Goal: Transaction & Acquisition: Download file/media

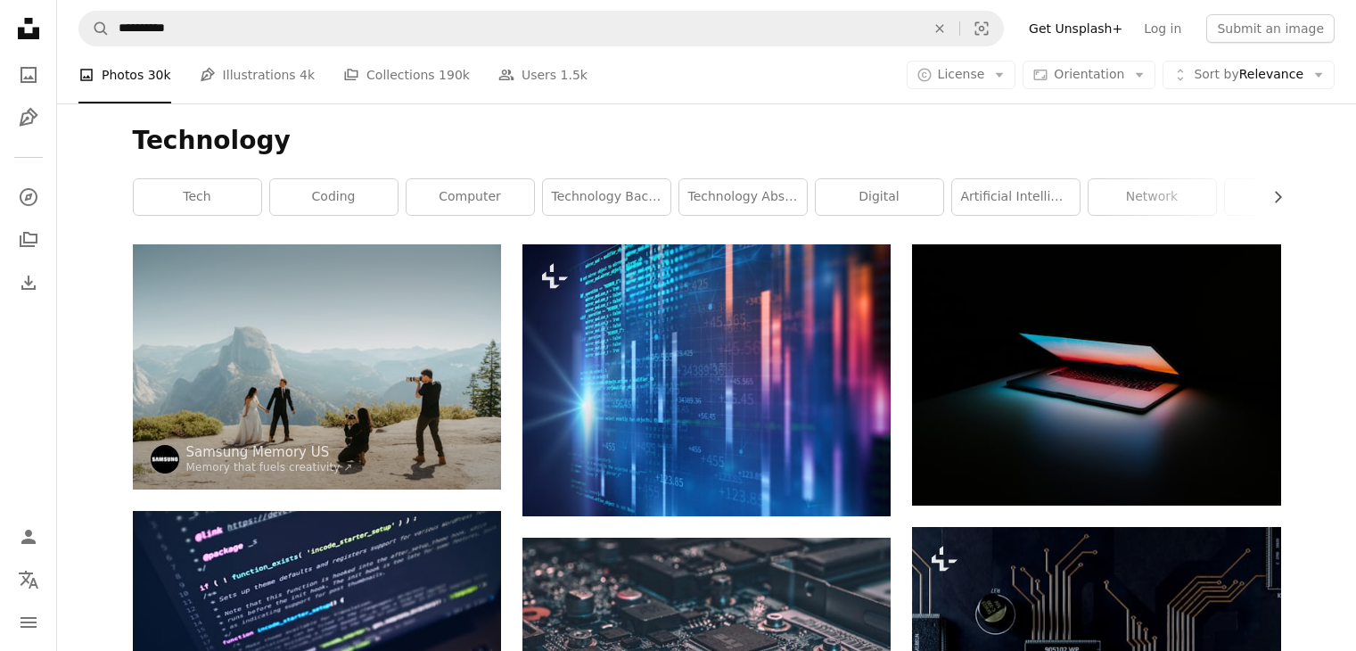
scroll to position [795, 0]
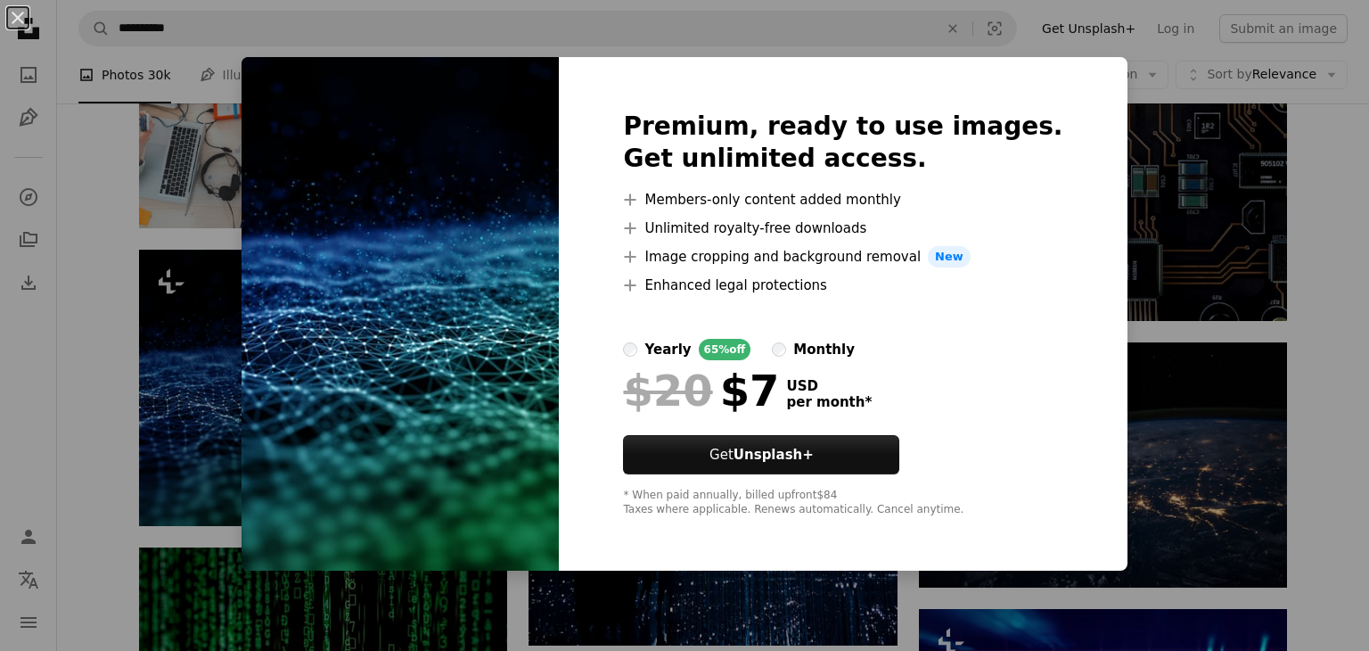
click at [206, 275] on div "An X shape Premium, ready to use images. Get unlimited access. A plus sign Memb…" at bounding box center [684, 325] width 1369 height 651
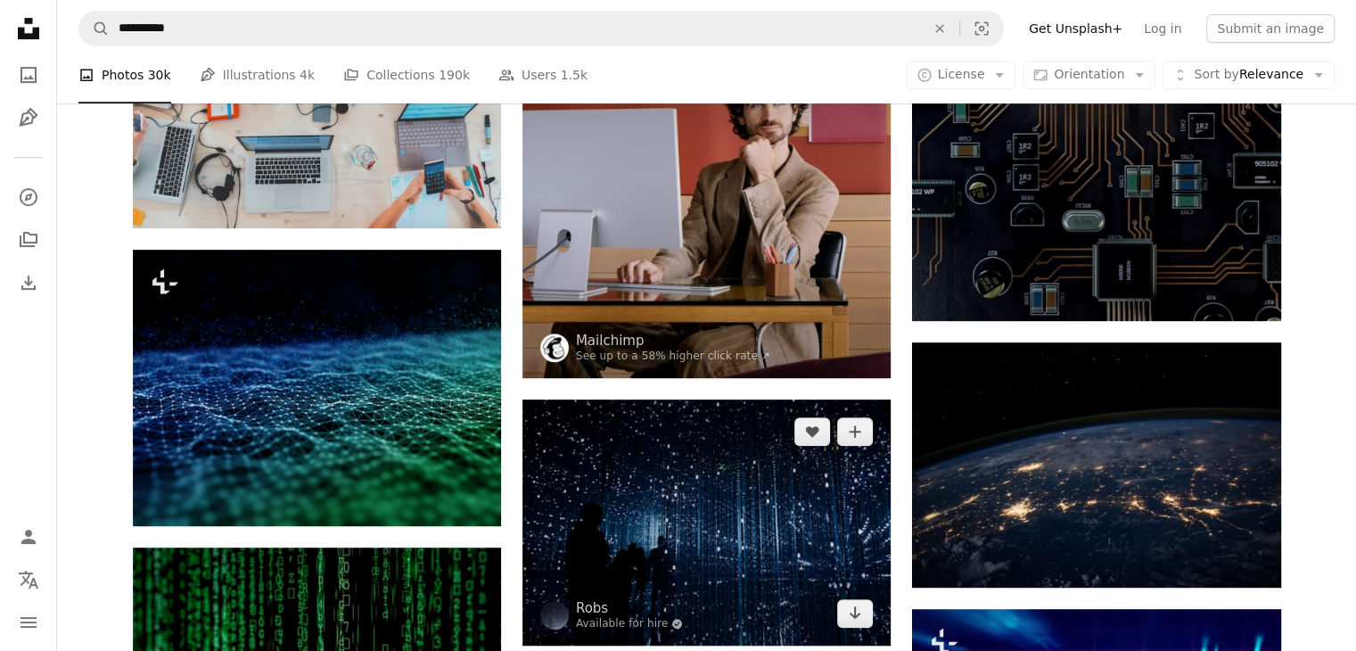
click at [768, 521] on img at bounding box center [706, 522] width 368 height 246
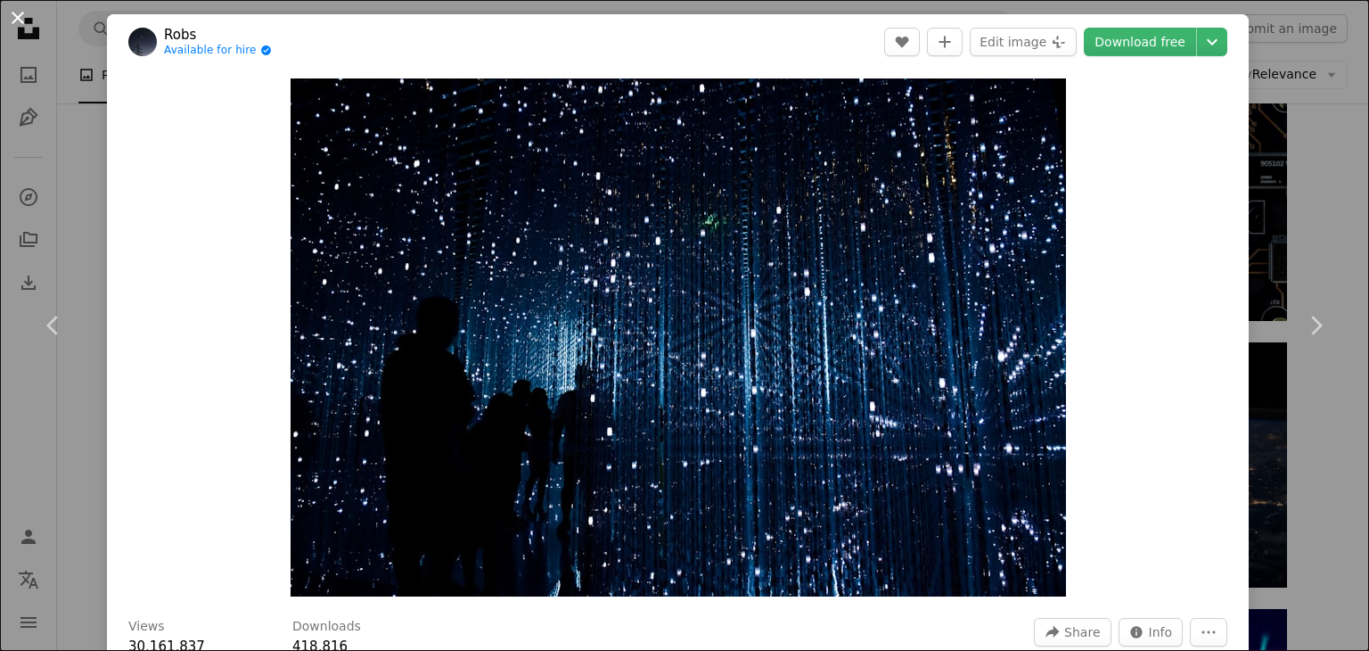
click at [17, 18] on button "An X shape" at bounding box center [17, 17] width 21 height 21
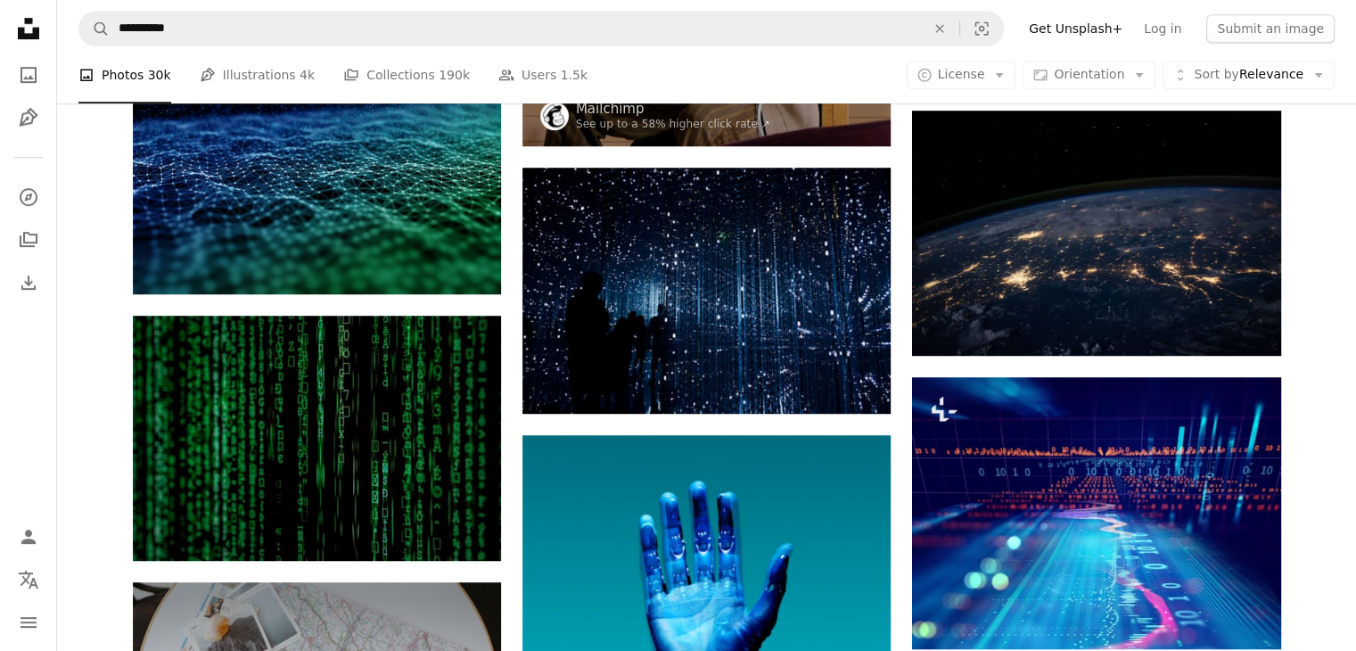
scroll to position [1034, 0]
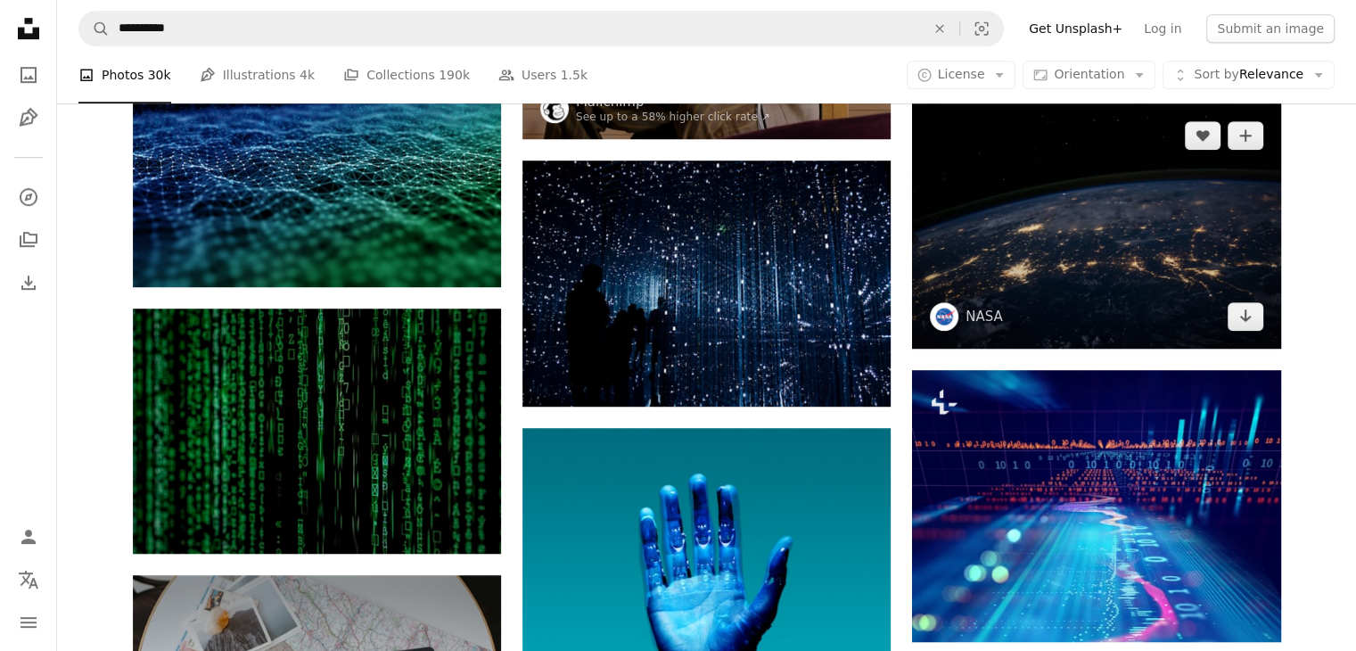
click at [1121, 218] on img at bounding box center [1096, 225] width 368 height 245
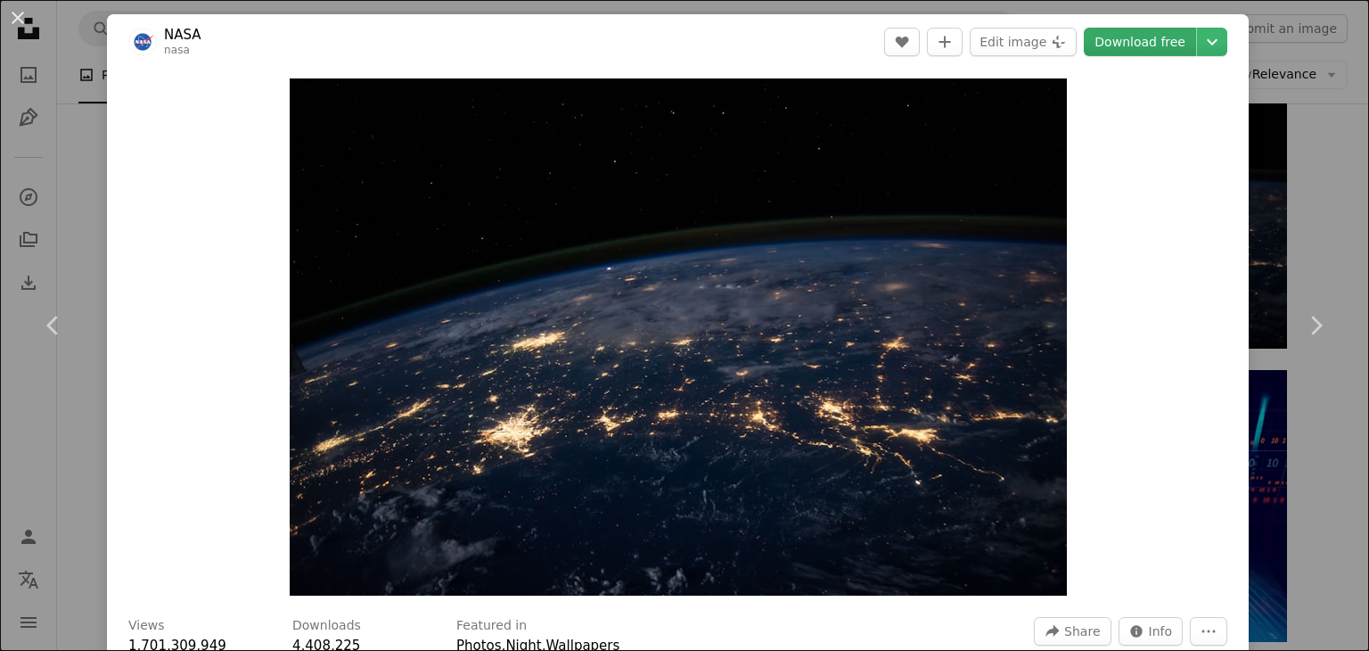
click at [1149, 47] on link "Download free" at bounding box center [1140, 42] width 112 height 29
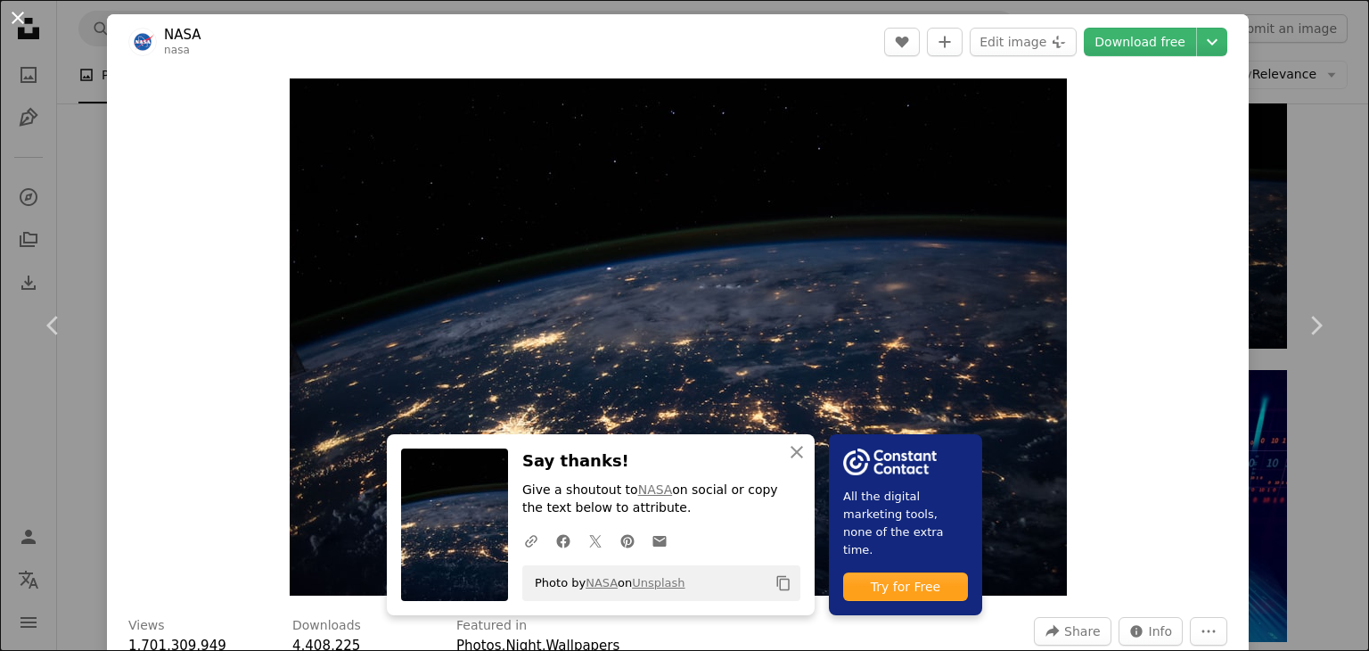
click at [14, 21] on button "An X shape" at bounding box center [17, 17] width 21 height 21
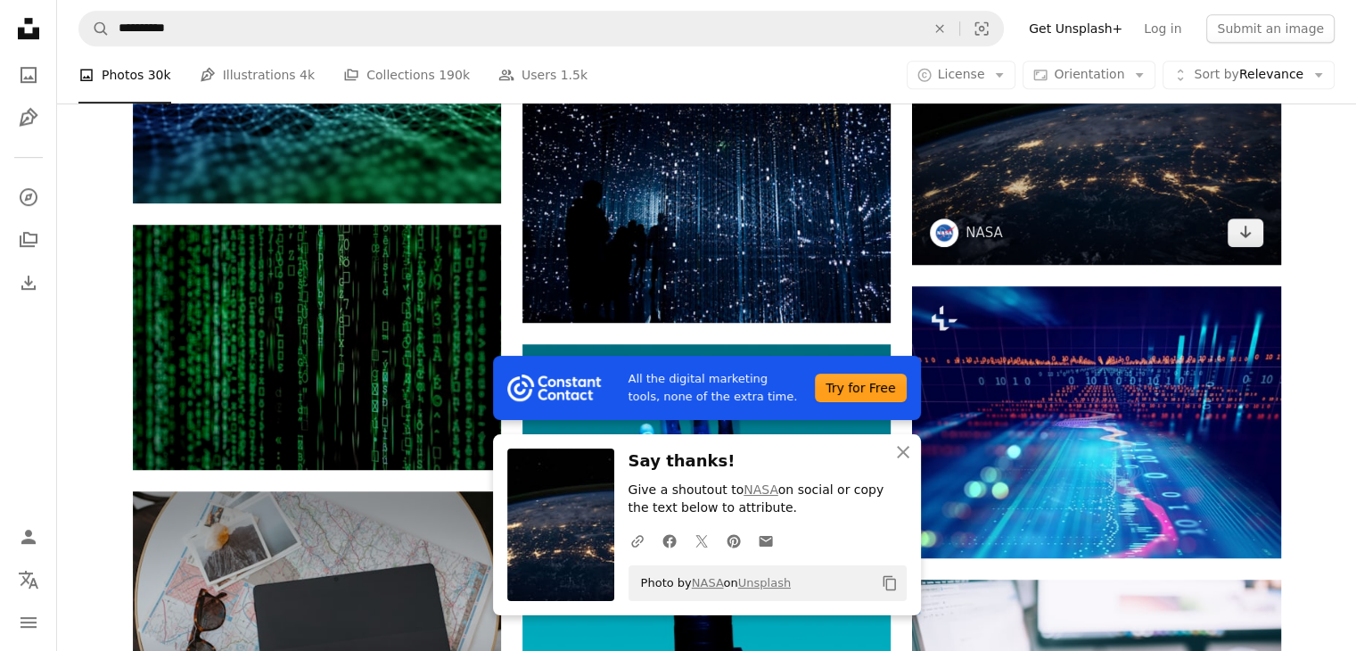
scroll to position [1158, 0]
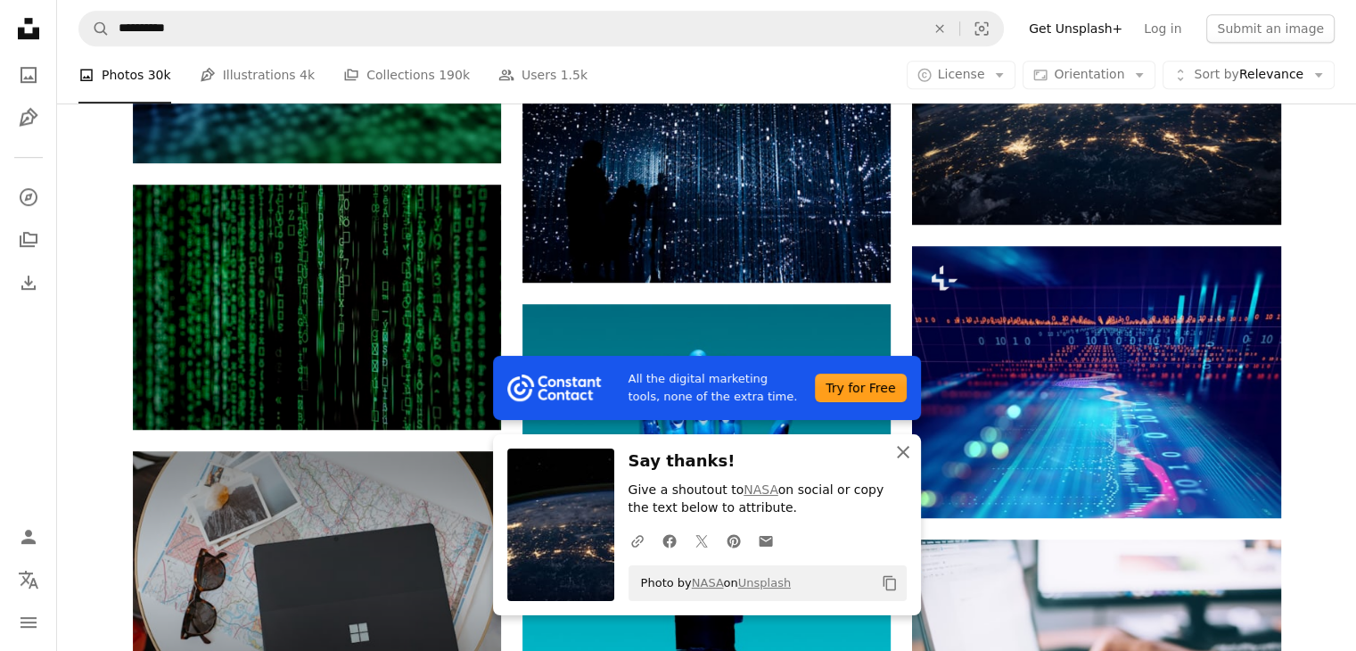
click at [895, 457] on icon "An X shape" at bounding box center [902, 451] width 21 height 21
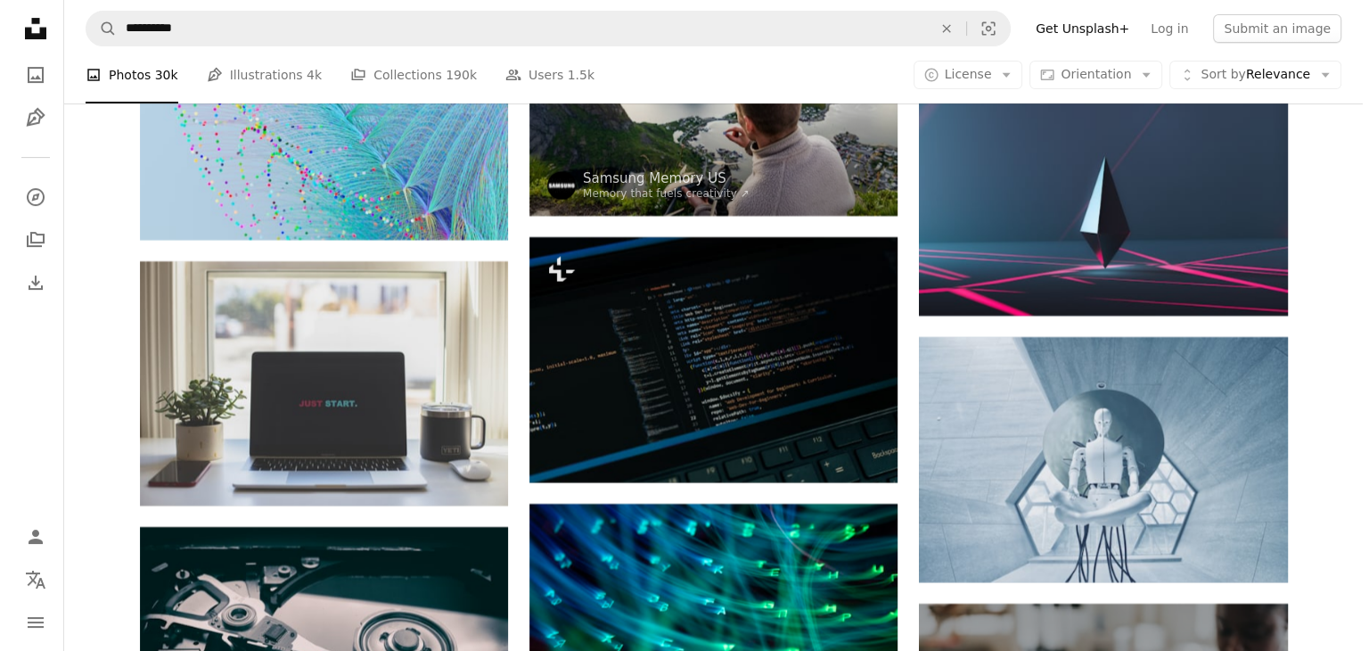
scroll to position [14238, 0]
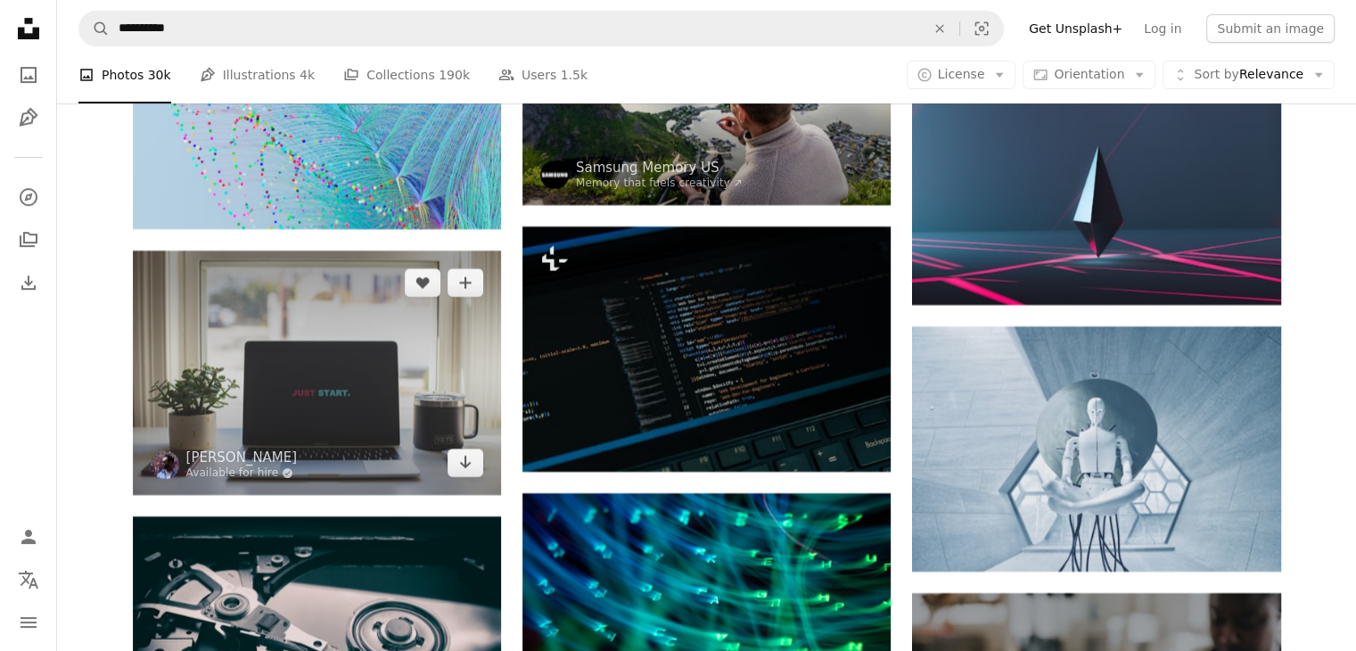
click at [238, 435] on img at bounding box center [317, 373] width 368 height 244
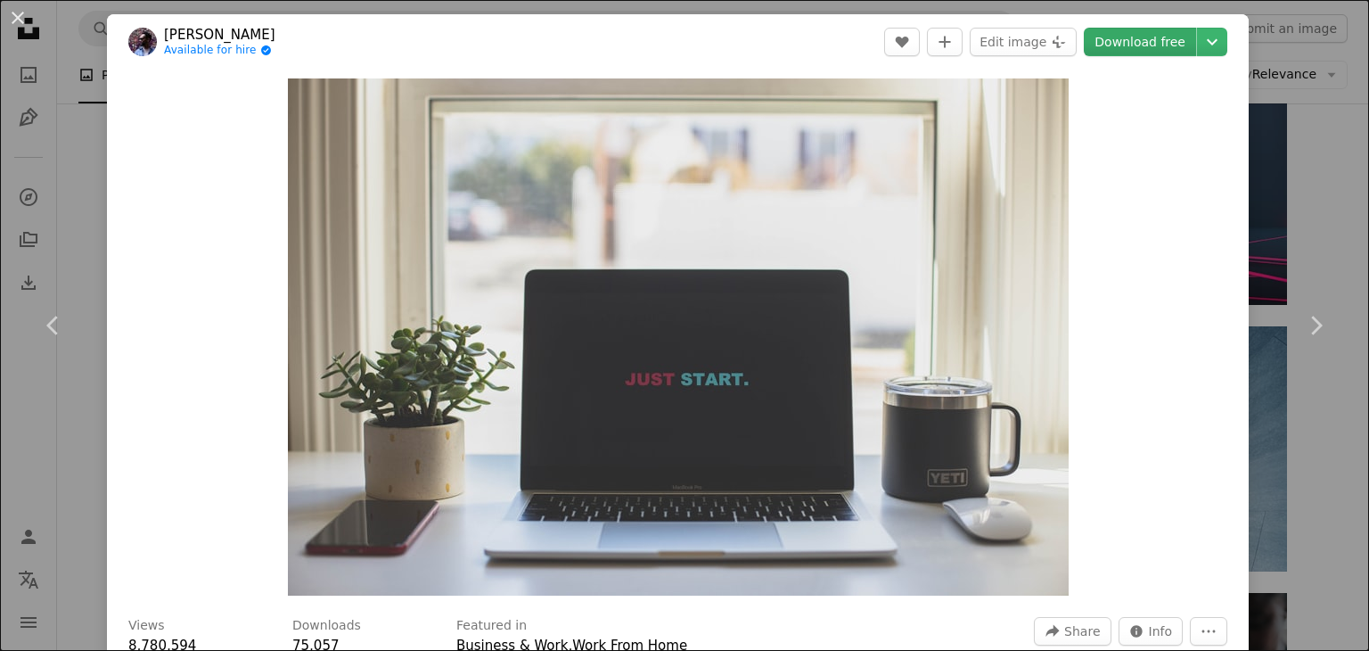
click at [1180, 51] on link "Download free" at bounding box center [1140, 42] width 112 height 29
